Goal: Transaction & Acquisition: Subscribe to service/newsletter

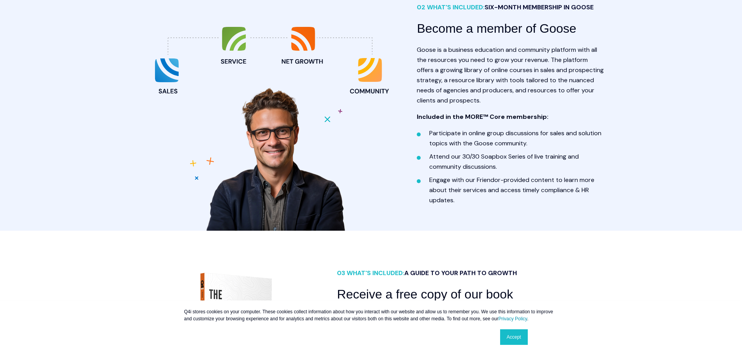
scroll to position [519, 0]
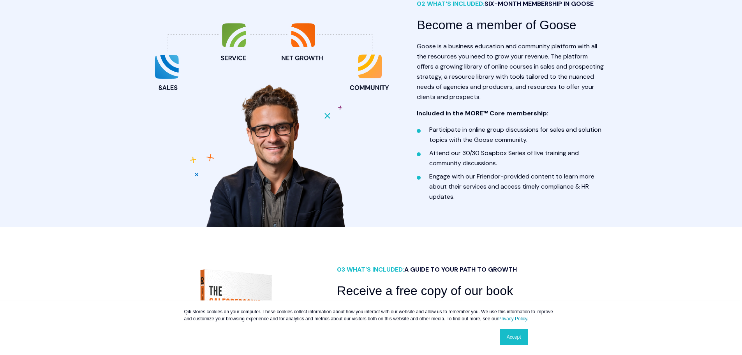
click at [738, 92] on div "02 WHAT'S INCLUDED: SIX-MONTH MEMBERSHIP IN GOOSE Become a member of Goose Goos…" at bounding box center [371, 94] width 742 height 266
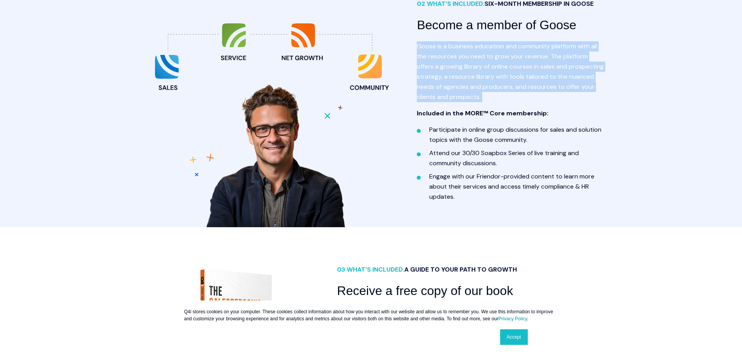
click at [738, 92] on div "02 WHAT'S INCLUDED: SIX-MONTH MEMBERSHIP IN GOOSE Become a member of Goose Goos…" at bounding box center [371, 94] width 742 height 266
click at [730, 90] on div "02 WHAT'S INCLUDED: SIX-MONTH MEMBERSHIP IN GOOSE Become a member of Goose Goos…" at bounding box center [371, 94] width 742 height 266
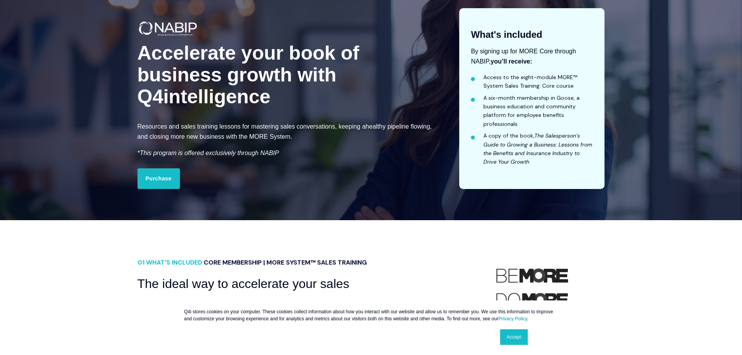
scroll to position [0, 0]
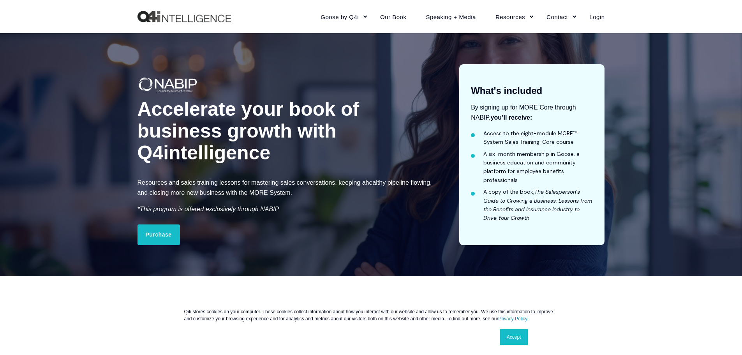
click at [509, 335] on link "Accept" at bounding box center [514, 337] width 28 height 16
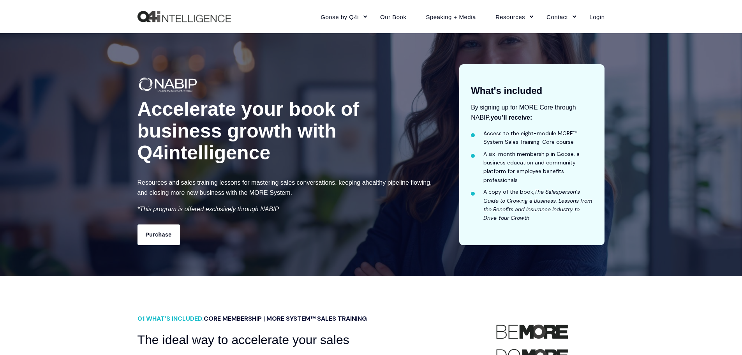
click at [155, 233] on link "Purchase" at bounding box center [159, 234] width 42 height 20
